Goal: Find specific page/section: Find specific page/section

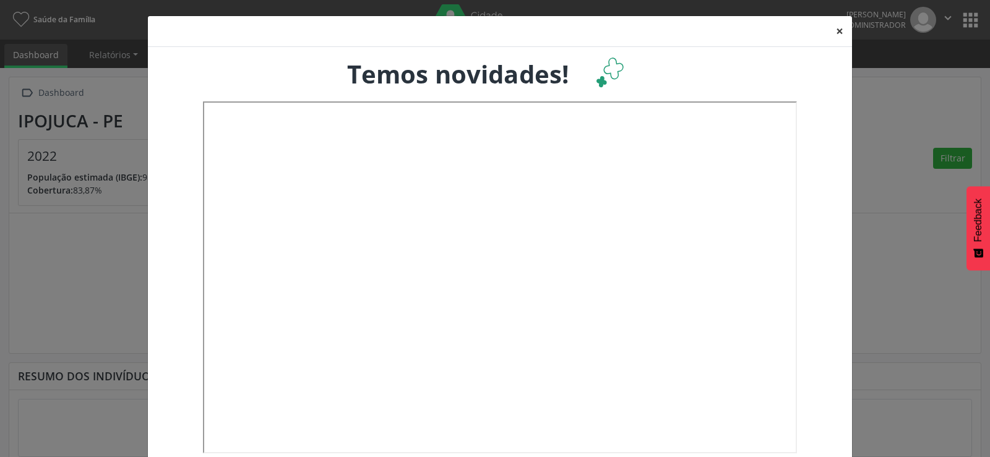
click at [837, 32] on button "×" at bounding box center [839, 31] width 25 height 30
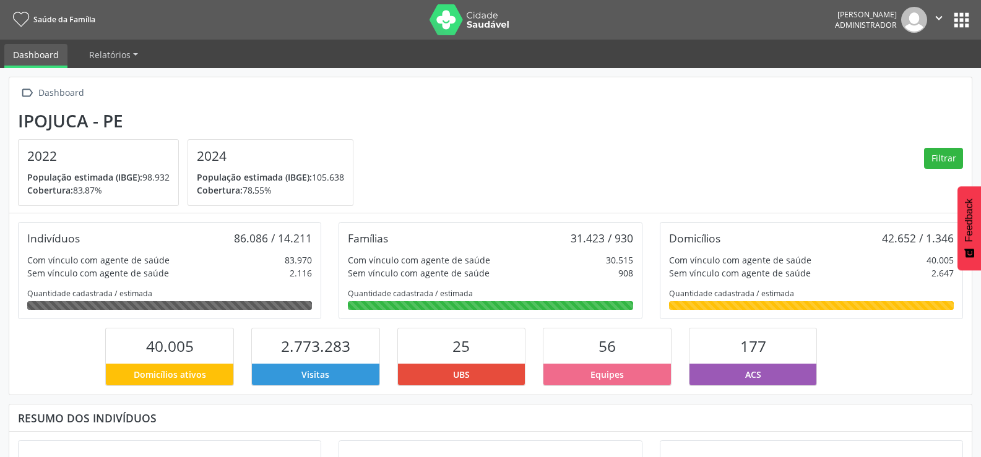
click at [961, 20] on button "apps" at bounding box center [961, 20] width 22 height 22
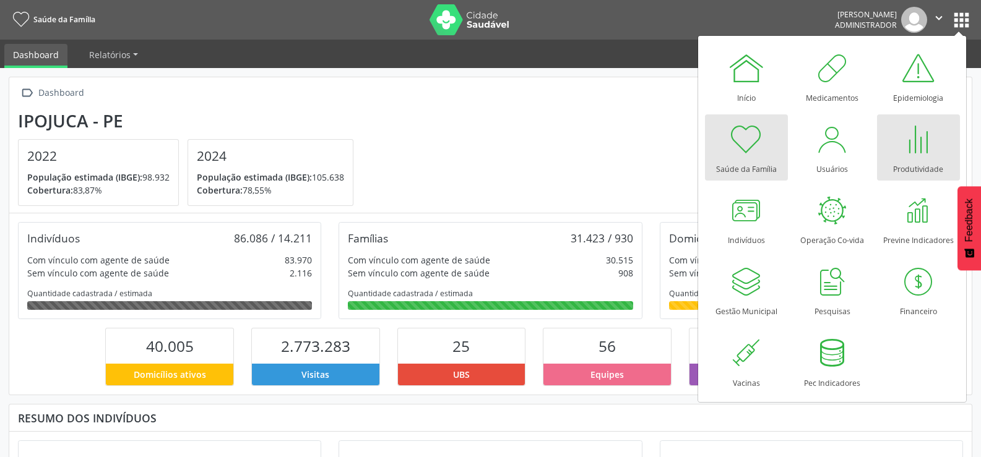
click at [914, 158] on div "Produtividade" at bounding box center [918, 166] width 50 height 17
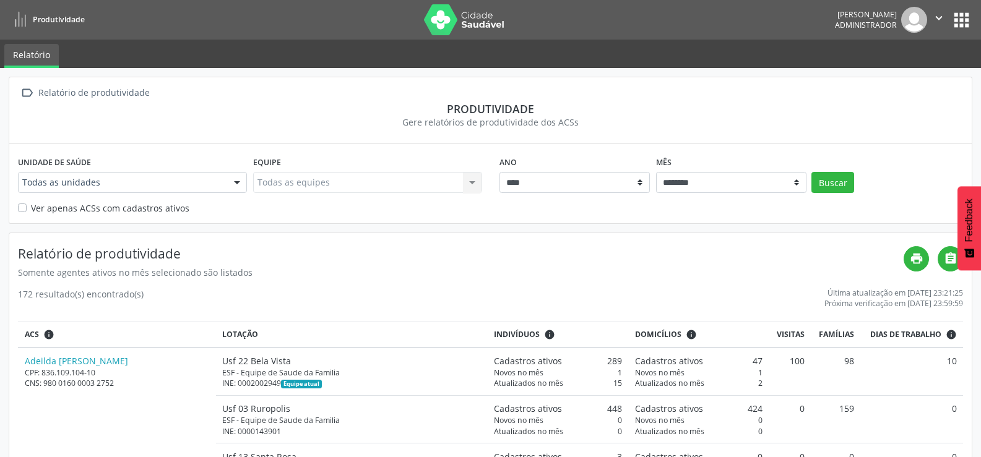
click at [577, 257] on h4 "Relatório de produtividade" at bounding box center [460, 253] width 885 height 15
